Goal: Task Accomplishment & Management: Manage account settings

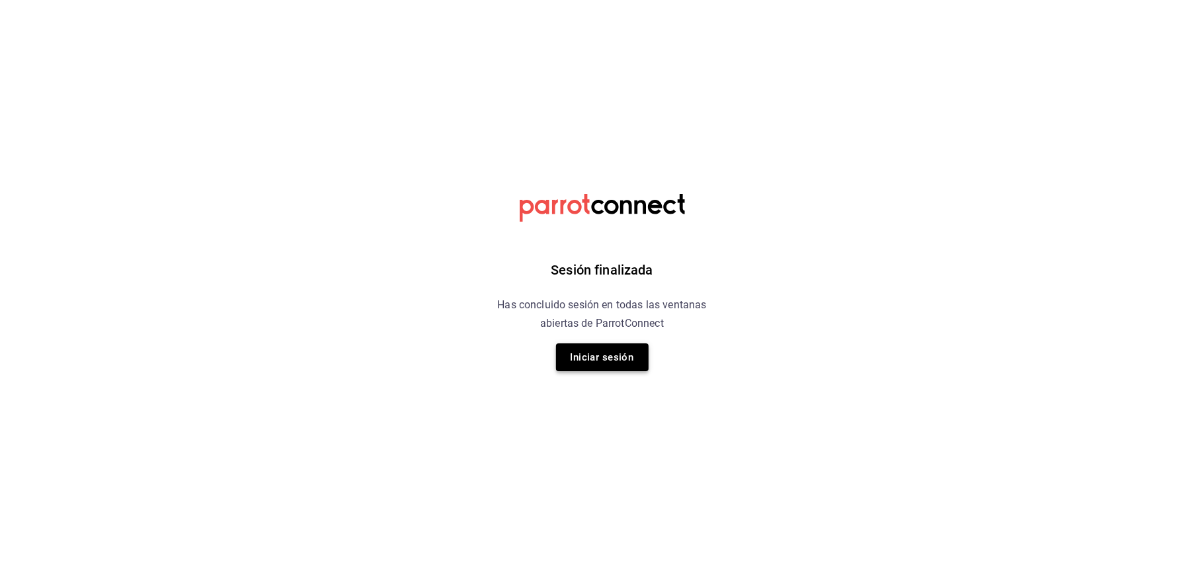
click at [605, 350] on button "Iniciar sesión" at bounding box center [602, 357] width 93 height 28
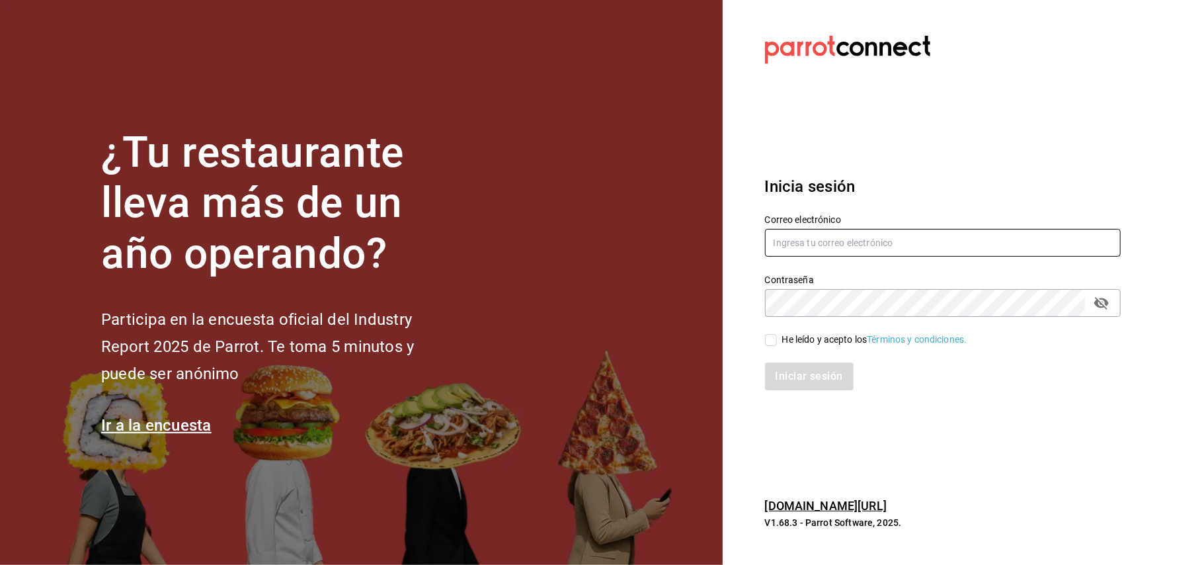
type input "oasalazar@hotmail.com"
click at [915, 245] on input "oasalazar@hotmail.com" at bounding box center [943, 243] width 356 height 28
drag, startPoint x: 915, startPoint y: 245, endPoint x: 797, endPoint y: 275, distance: 122.2
click at [797, 275] on div "Correo electrónico oasalazar@hotmail.com Contraseña Contraseña He leído y acept…" at bounding box center [934, 294] width 371 height 192
type input "J"
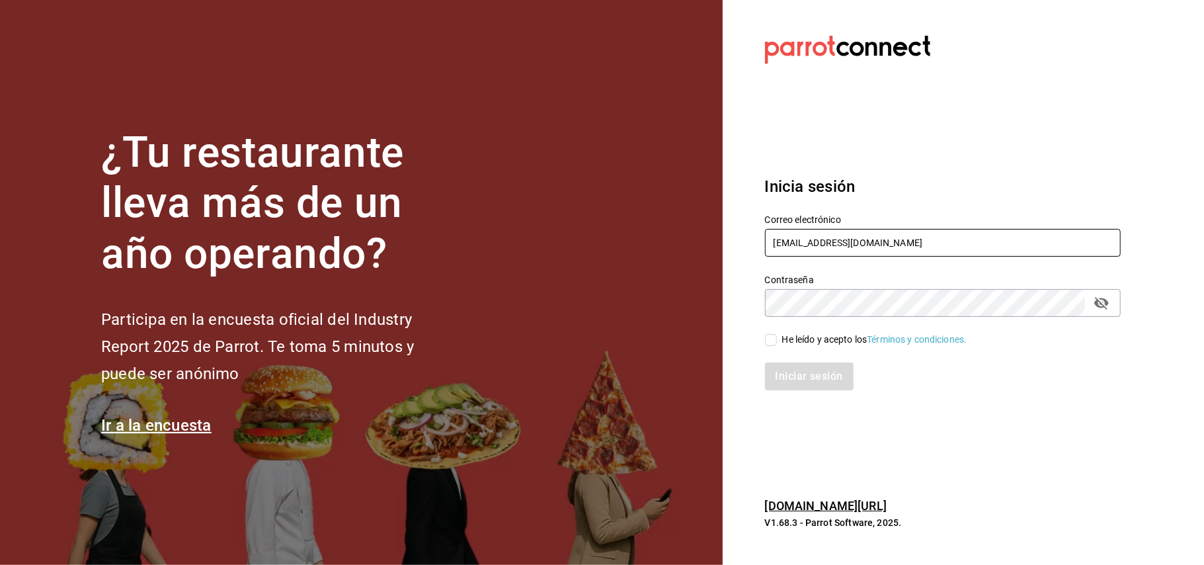
type input "josuecarranza94@bmr.com"
click at [772, 336] on input "He leído y acepto los Términos y condiciones." at bounding box center [771, 340] width 12 height 12
checkbox input "true"
drag, startPoint x: 772, startPoint y: 336, endPoint x: 777, endPoint y: 365, distance: 28.9
click at [777, 365] on div "Correo electrónico josuecarranza94@bmr.com Contraseña Contraseña He leído y ace…" at bounding box center [934, 294] width 371 height 192
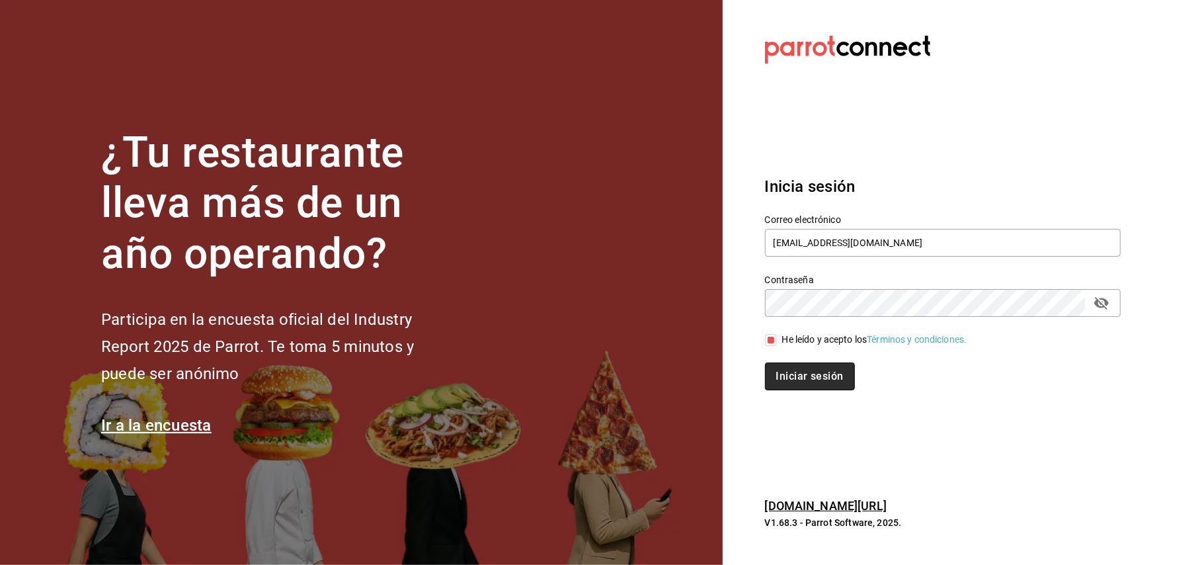
click at [777, 365] on button "Iniciar sesión" at bounding box center [810, 376] width 90 height 28
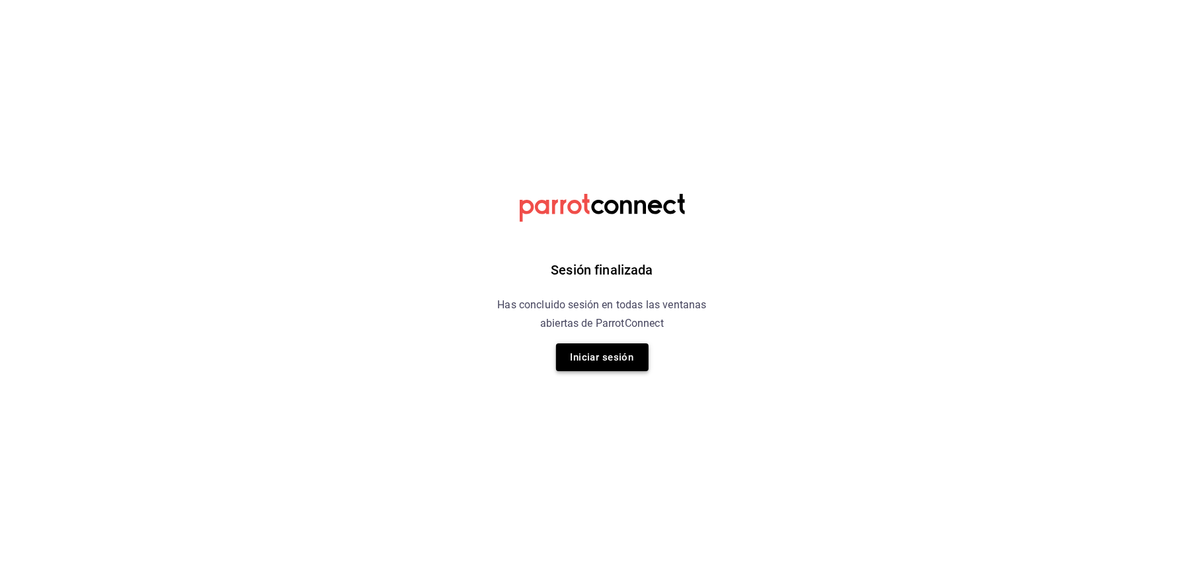
click at [623, 353] on button "Iniciar sesión" at bounding box center [602, 357] width 93 height 28
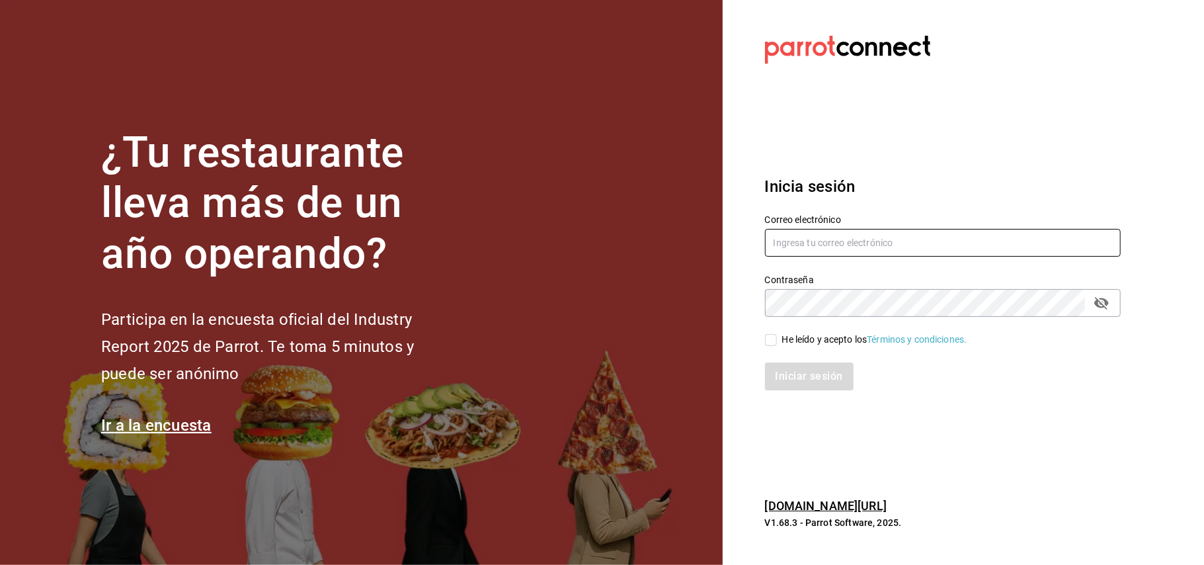
type input "oasalazar@hotmail.com"
drag, startPoint x: 877, startPoint y: 239, endPoint x: 579, endPoint y: 227, distance: 297.7
click at [579, 227] on div "¿Tu restaurante lleva más de un año operando? Participa en la encuesta oficial …" at bounding box center [602, 282] width 1204 height 565
type input "josuecarranza94@hotmail.com"
click at [778, 350] on div "Iniciar sesión" at bounding box center [934, 368] width 371 height 44
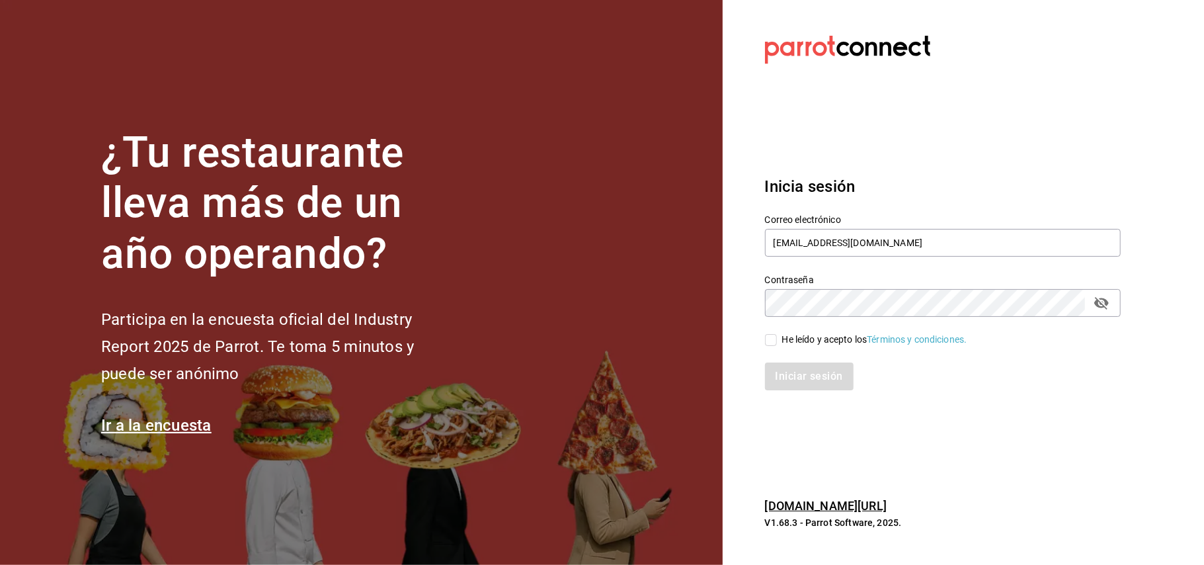
click at [778, 337] on span "He leído y acepto los Términos y condiciones." at bounding box center [872, 339] width 190 height 14
click at [777, 337] on input "He leído y acepto los Términos y condiciones." at bounding box center [771, 340] width 12 height 12
checkbox input "true"
click at [777, 373] on button "Iniciar sesión" at bounding box center [810, 376] width 90 height 28
click at [777, 373] on div "Iniciar sesión" at bounding box center [943, 376] width 356 height 28
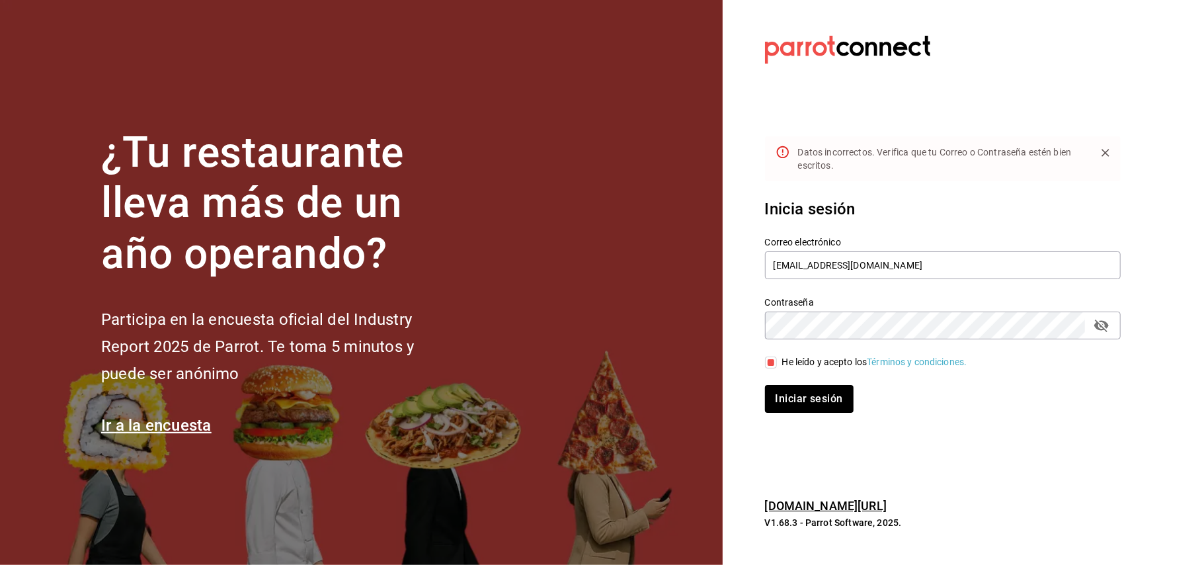
click at [777, 373] on div "Iniciar sesión" at bounding box center [934, 391] width 371 height 44
click at [880, 260] on input "josuecarranza94@hotmail.com" at bounding box center [943, 265] width 356 height 28
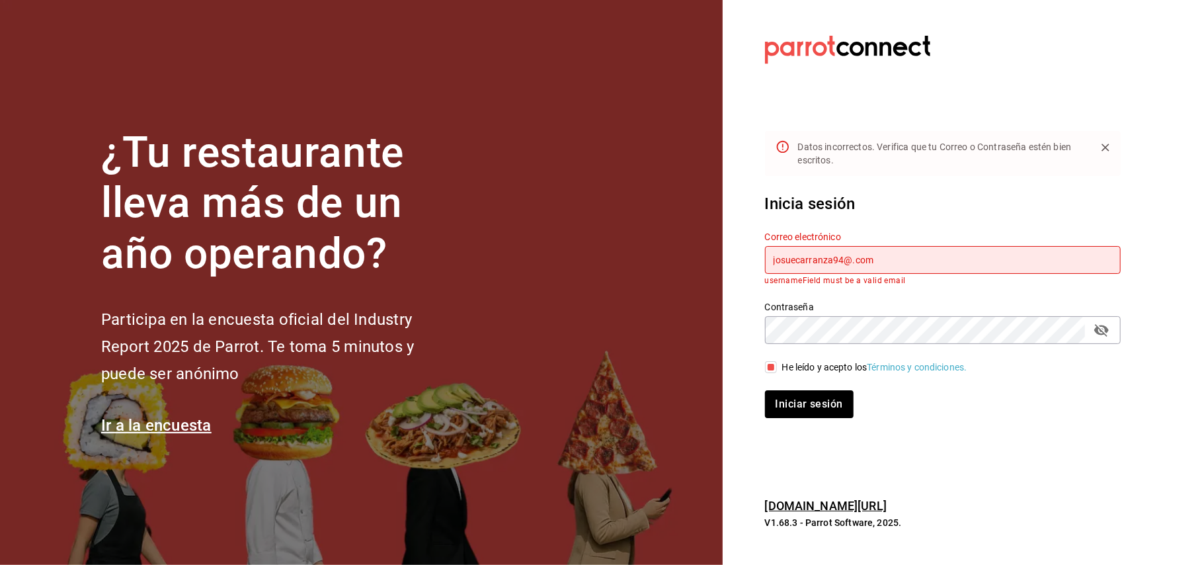
click at [1100, 329] on icon "passwordField" at bounding box center [1101, 330] width 15 height 13
click at [833, 394] on button "Iniciar sesión" at bounding box center [810, 404] width 90 height 28
click at [841, 344] on div "Contraseña" at bounding box center [943, 330] width 356 height 28
click at [839, 260] on input "josuecarranza94@.com" at bounding box center [943, 260] width 356 height 28
click at [841, 257] on input "josuecarranza94@.com" at bounding box center [943, 260] width 356 height 28
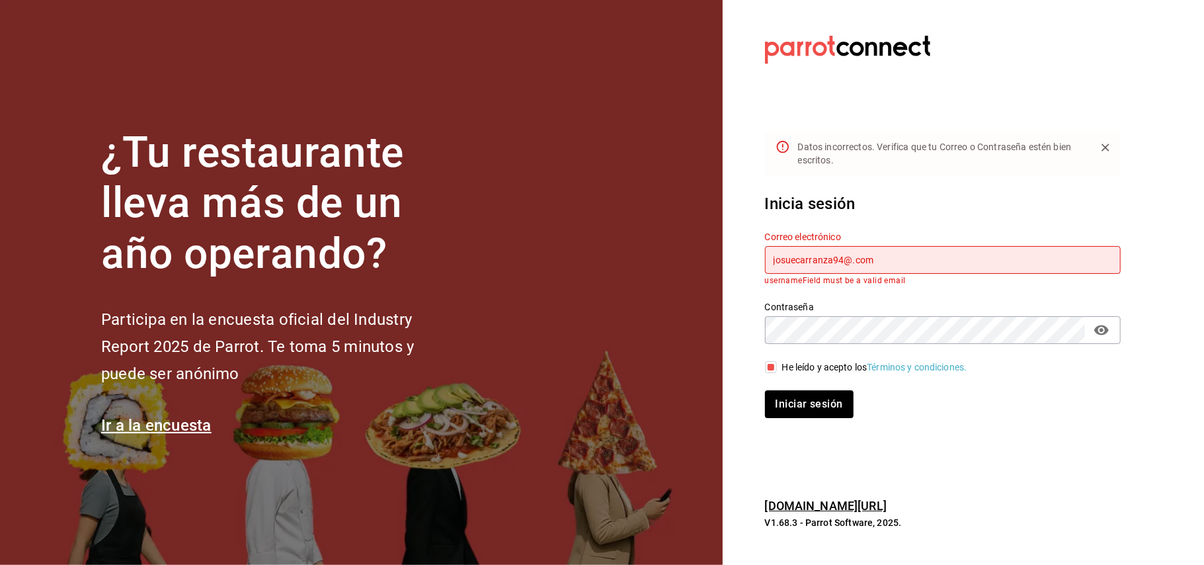
click at [853, 260] on input "josuecarranza94@.com" at bounding box center [943, 260] width 356 height 28
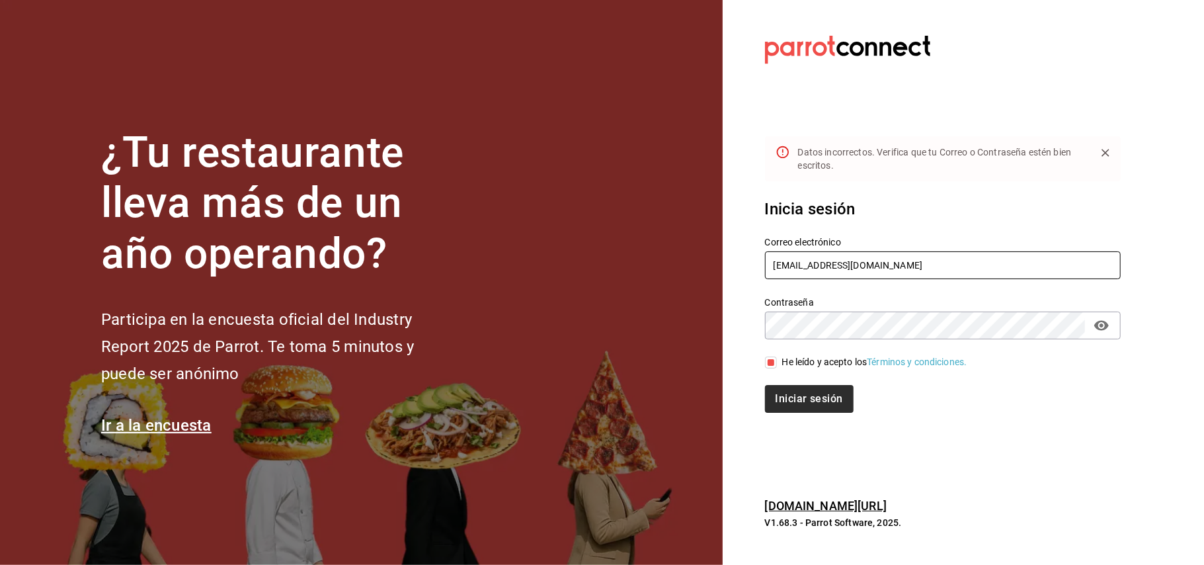
type input "josuecarranza94@bmr.com"
click at [834, 391] on button "Iniciar sesión" at bounding box center [810, 399] width 90 height 28
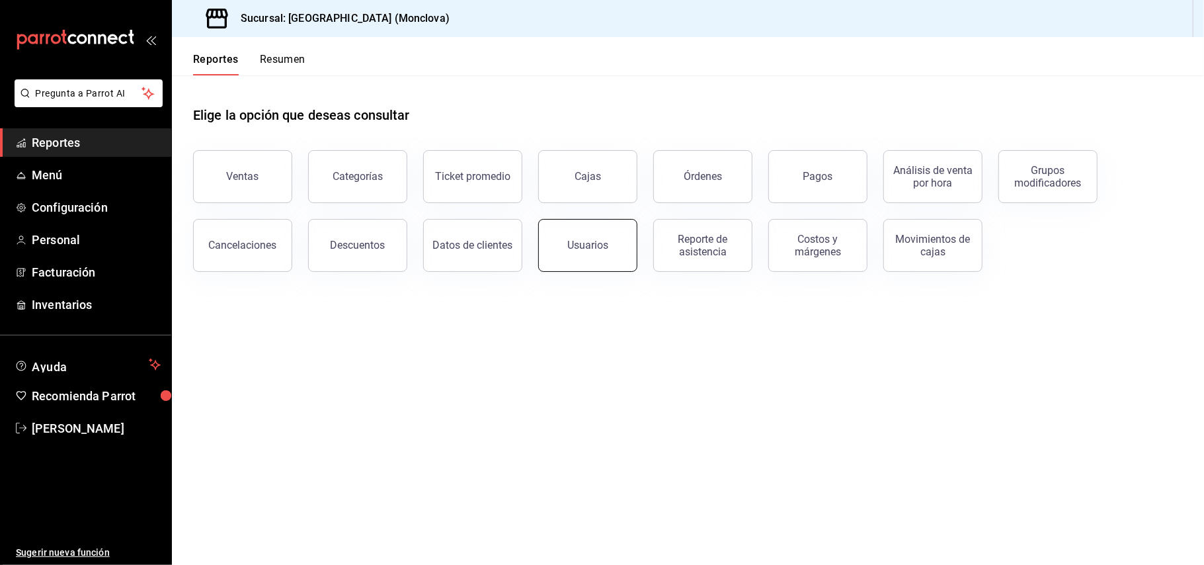
click at [566, 241] on button "Usuarios" at bounding box center [587, 245] width 99 height 53
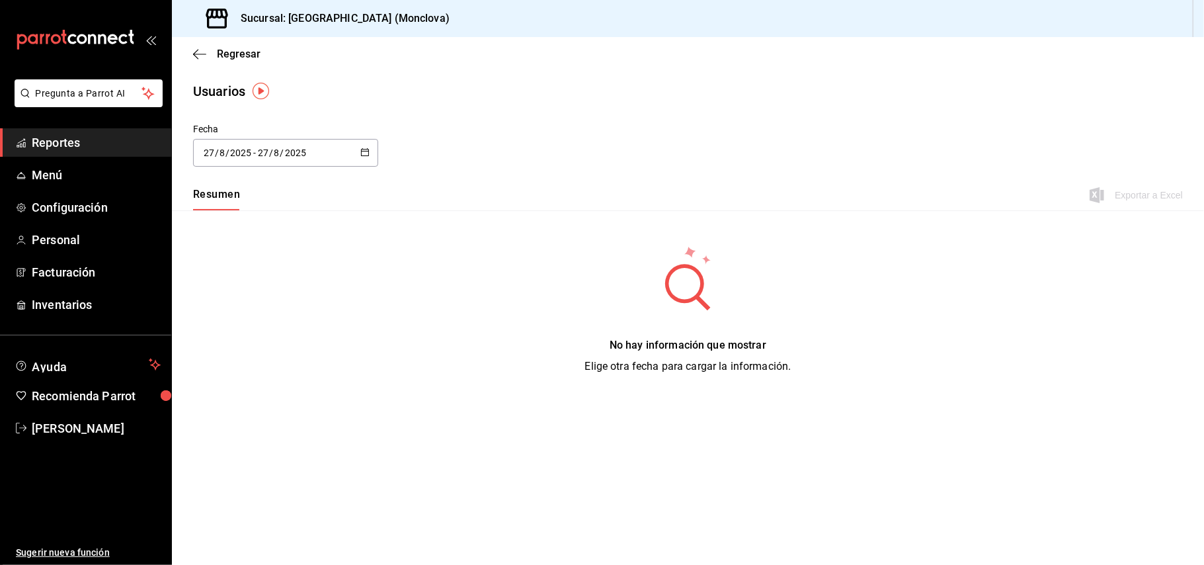
click at [366, 153] on icon "button" at bounding box center [364, 151] width 9 height 9
click at [271, 352] on li "Rango de fechas" at bounding box center [255, 344] width 125 height 30
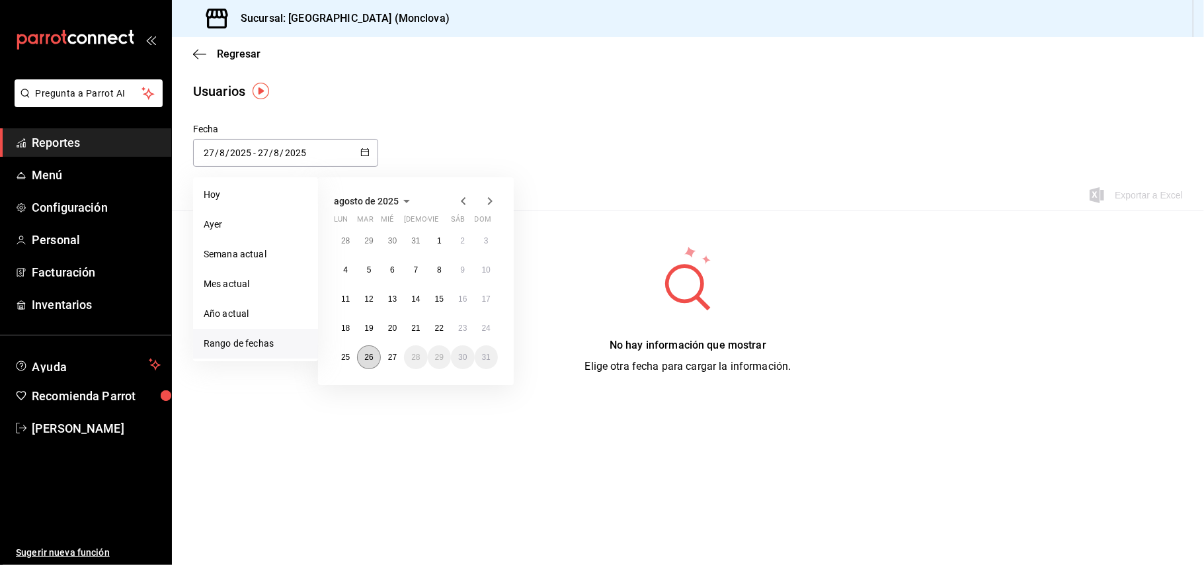
click at [371, 360] on abbr "26" at bounding box center [368, 356] width 9 height 9
type input "[DATE]"
type input "26"
type input "[DATE]"
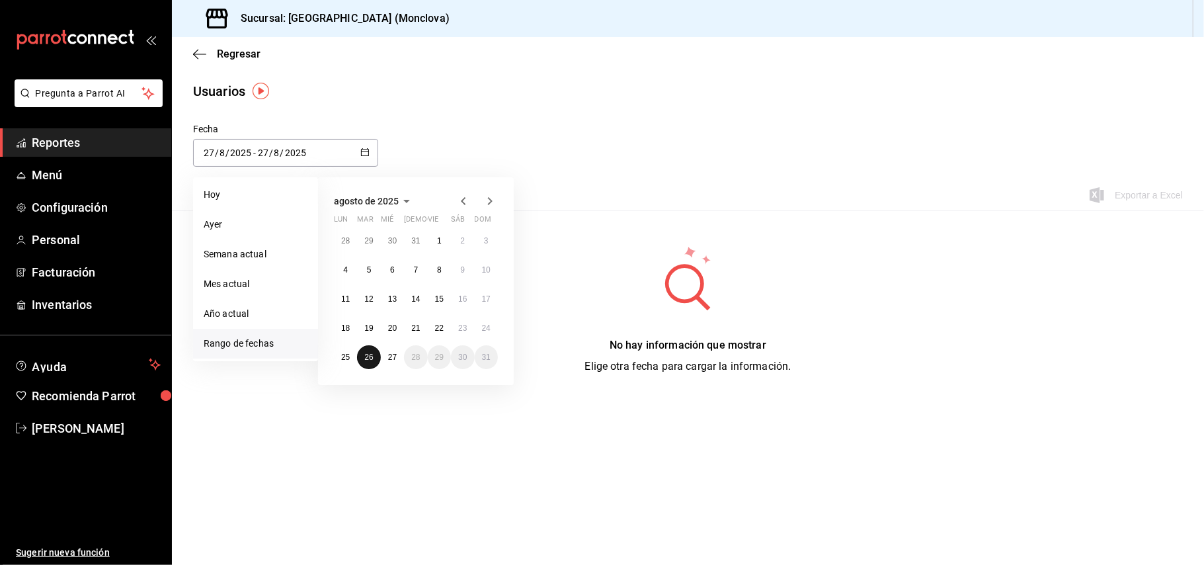
type input "26"
